Goal: Navigation & Orientation: Find specific page/section

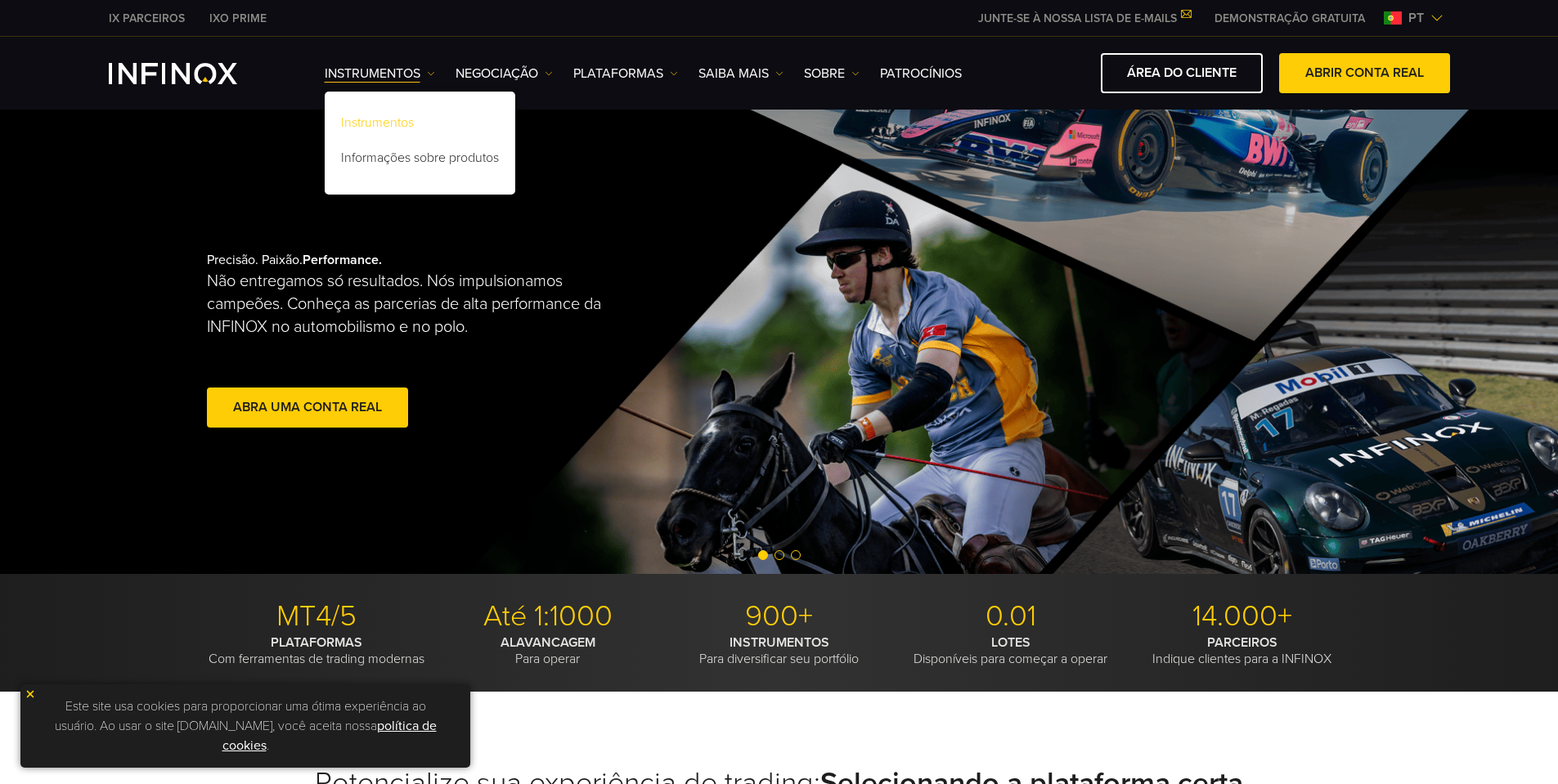
click at [371, 120] on link "Instrumentos" at bounding box center [420, 126] width 191 height 35
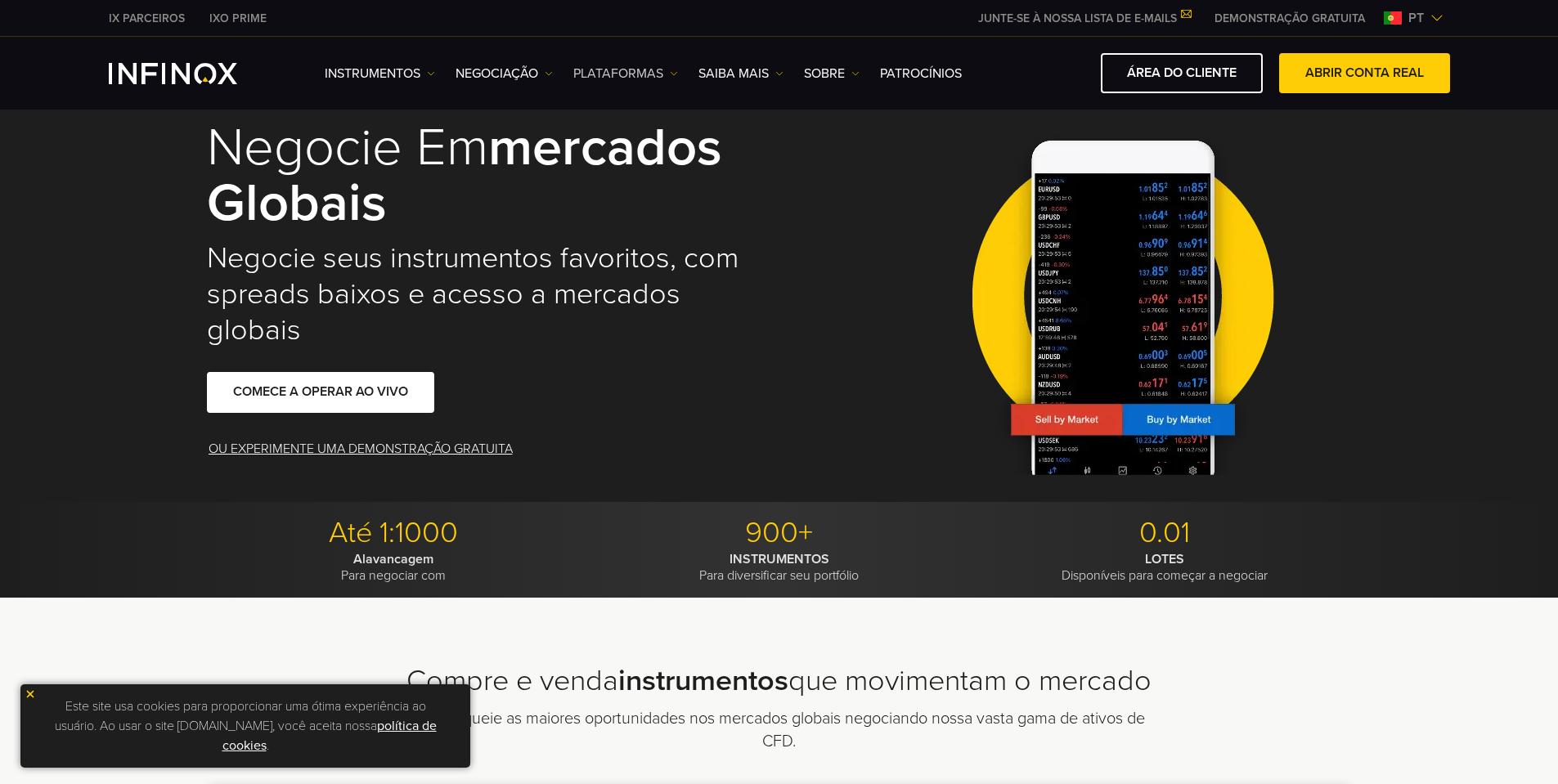
click at [675, 74] on img at bounding box center [674, 73] width 8 height 8
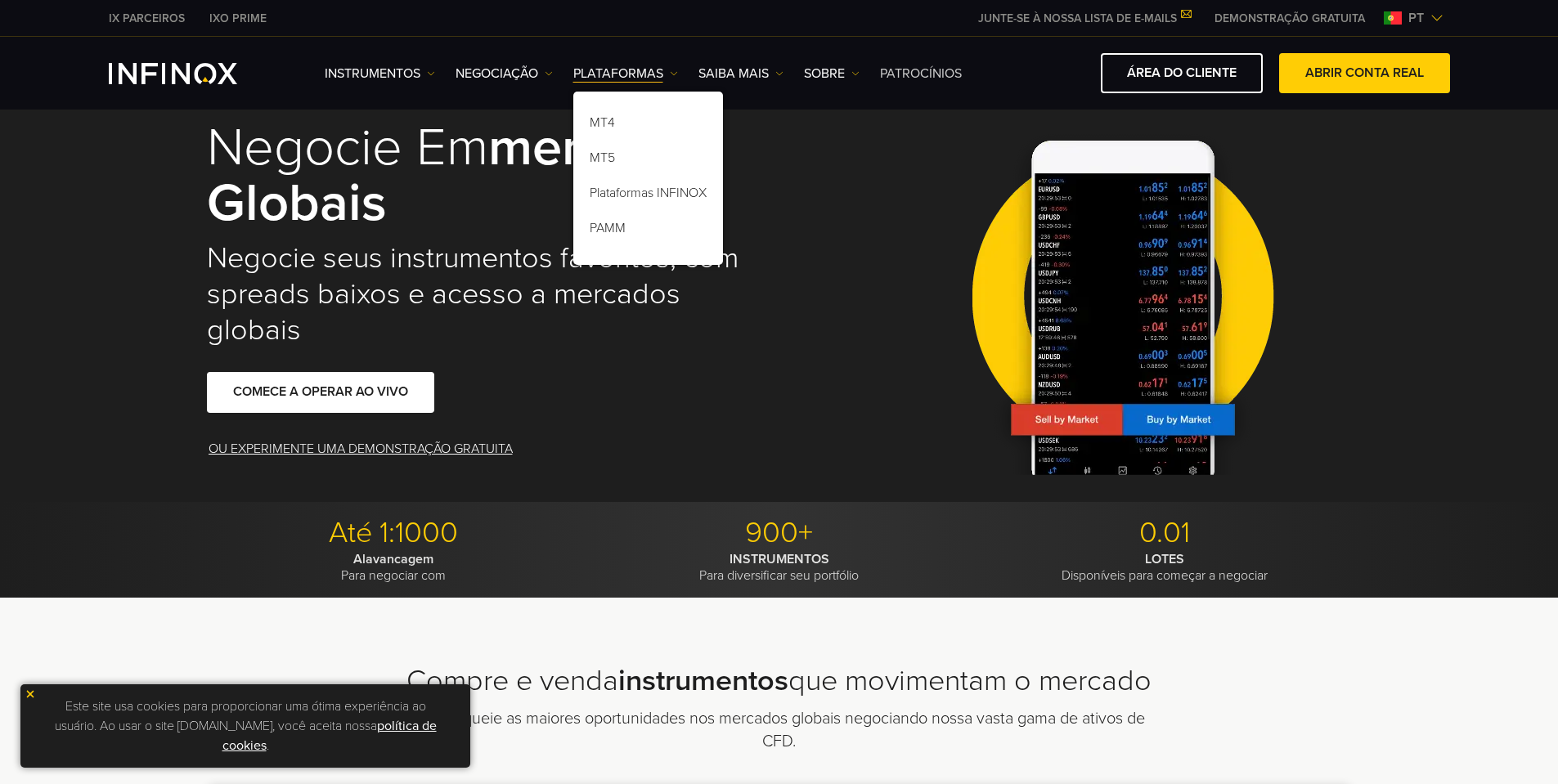
click at [911, 71] on link "Patrocínios" at bounding box center [921, 74] width 82 height 20
